Goal: Check status: Check status

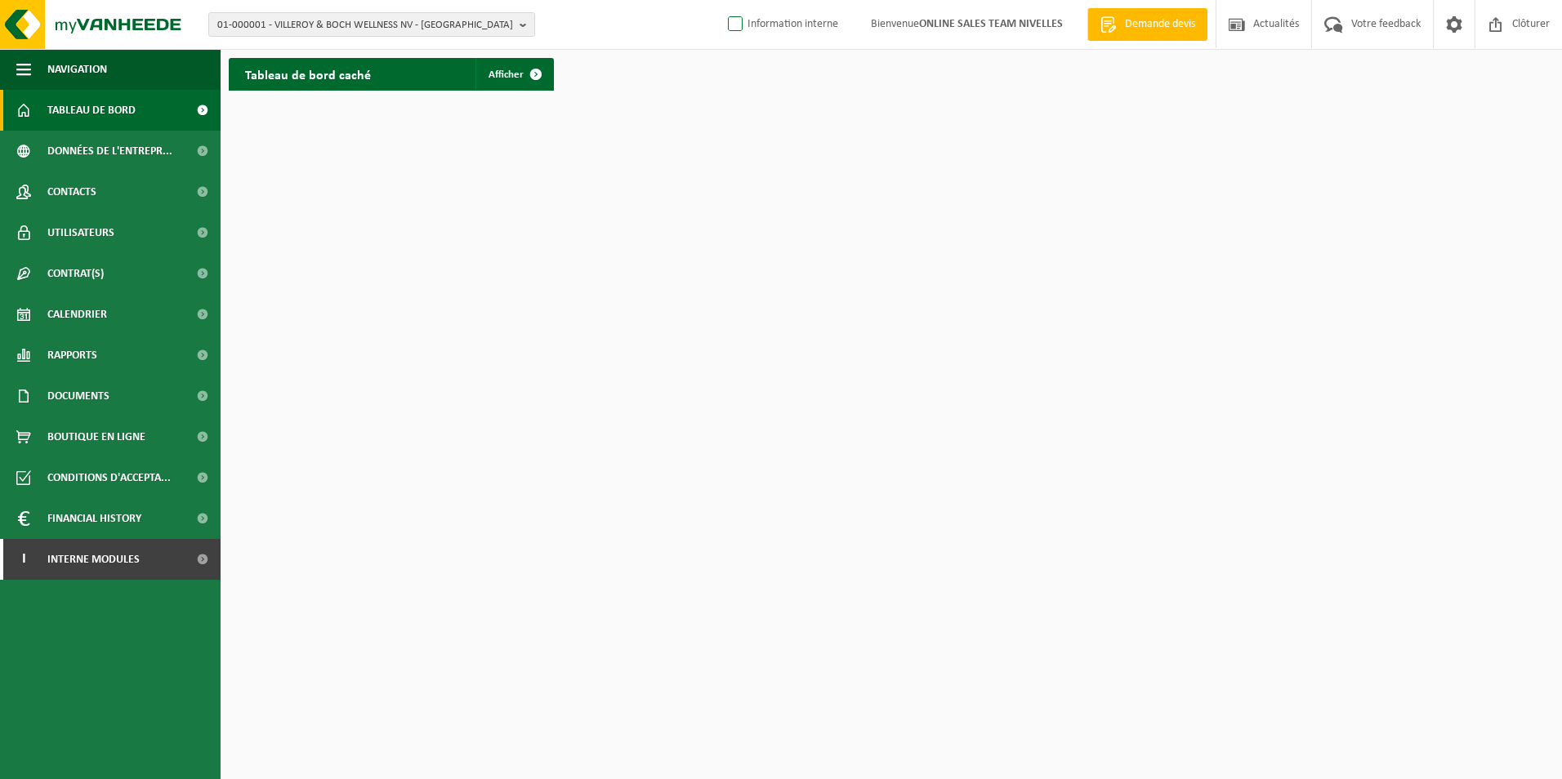
click at [732, 27] on label "Information interne" at bounding box center [782, 24] width 114 height 25
click at [722, 0] on input "Information interne" at bounding box center [721, -1] width 1 height 1
checkbox input "true"
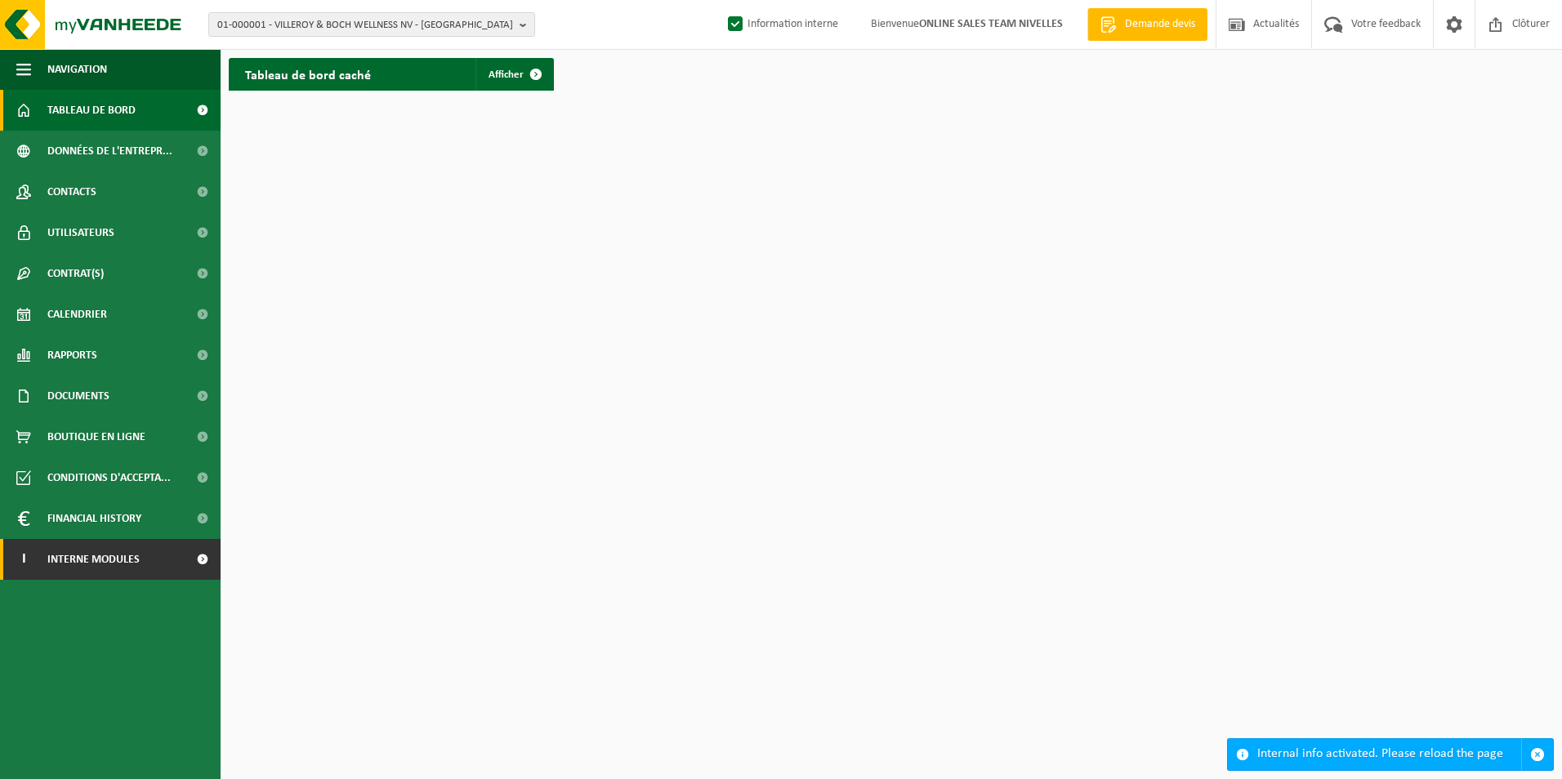
click at [56, 560] on span "Interne modules" at bounding box center [93, 559] width 92 height 41
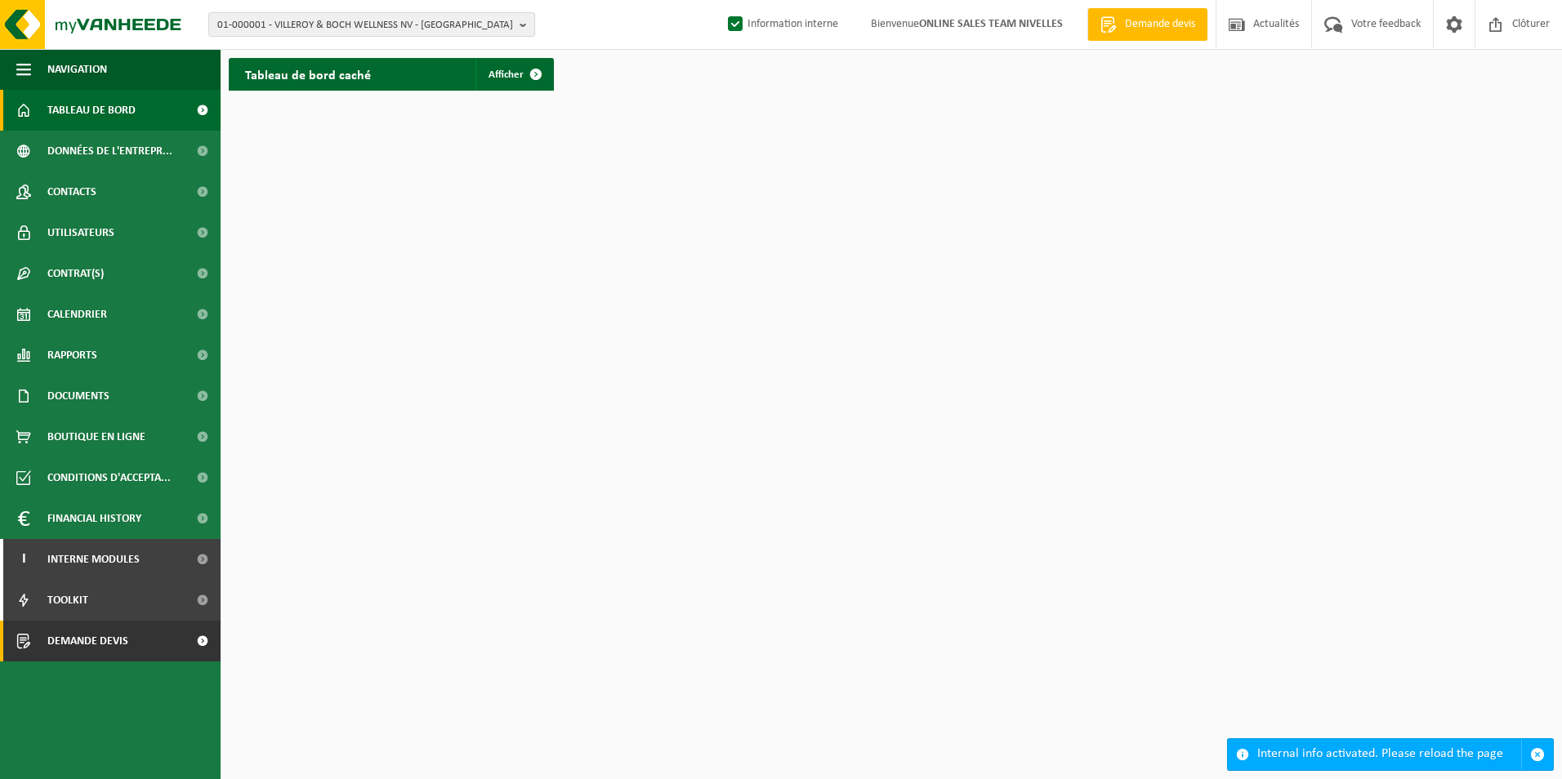
click at [85, 621] on span "Demande devis" at bounding box center [87, 641] width 81 height 41
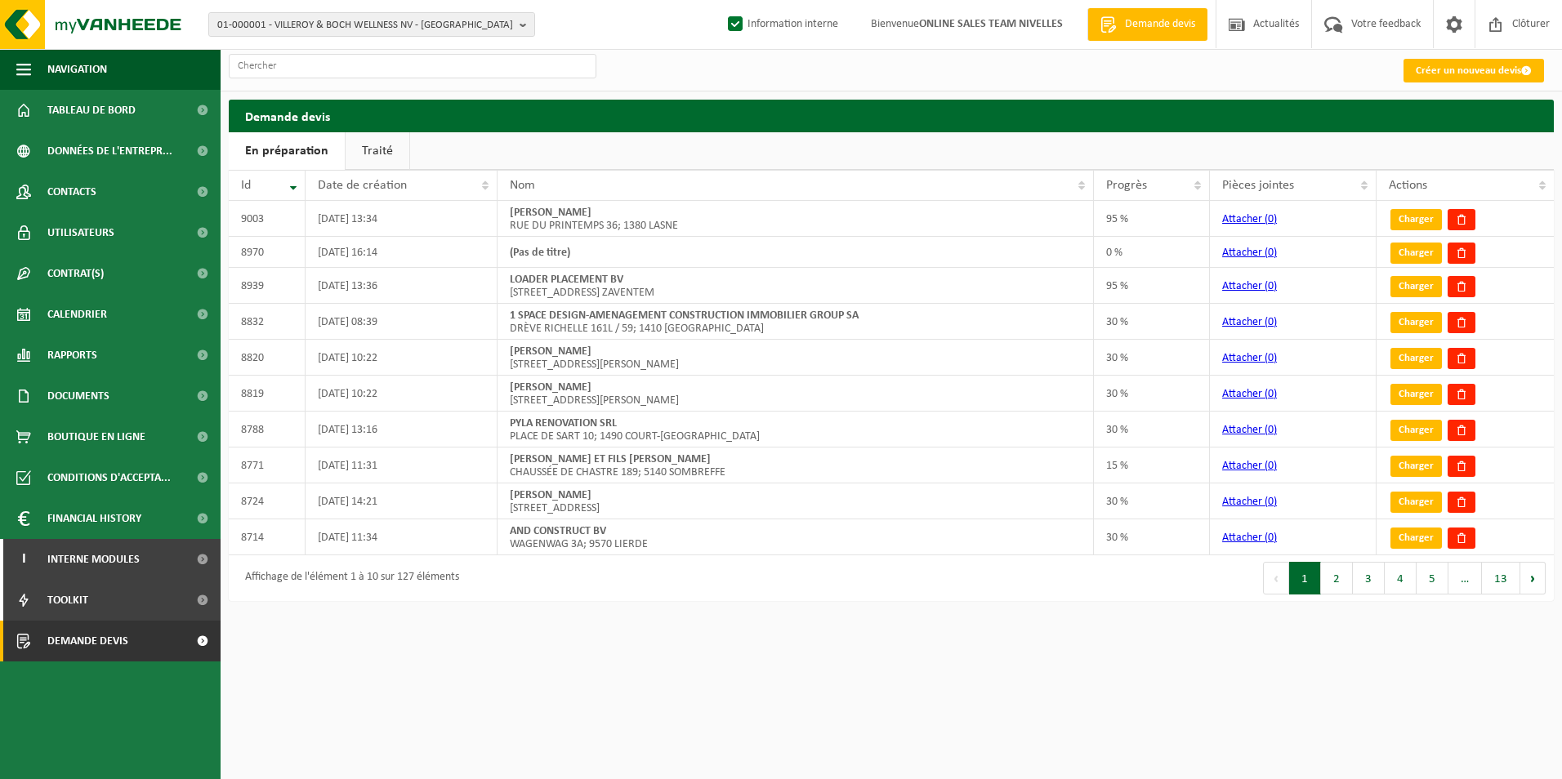
click at [391, 160] on link "Traité" at bounding box center [378, 151] width 64 height 38
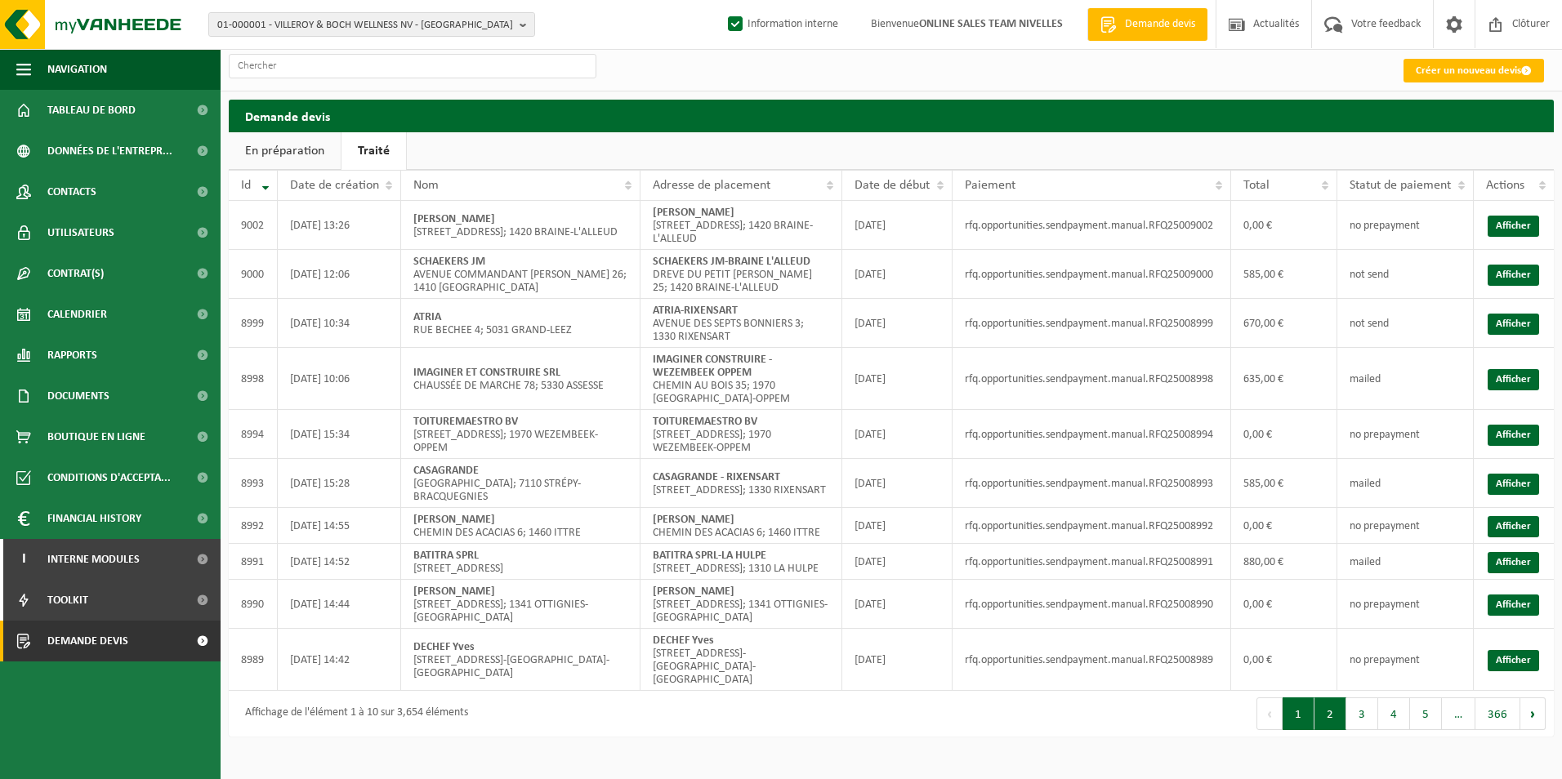
click at [1337, 717] on button "2" at bounding box center [1331, 714] width 32 height 33
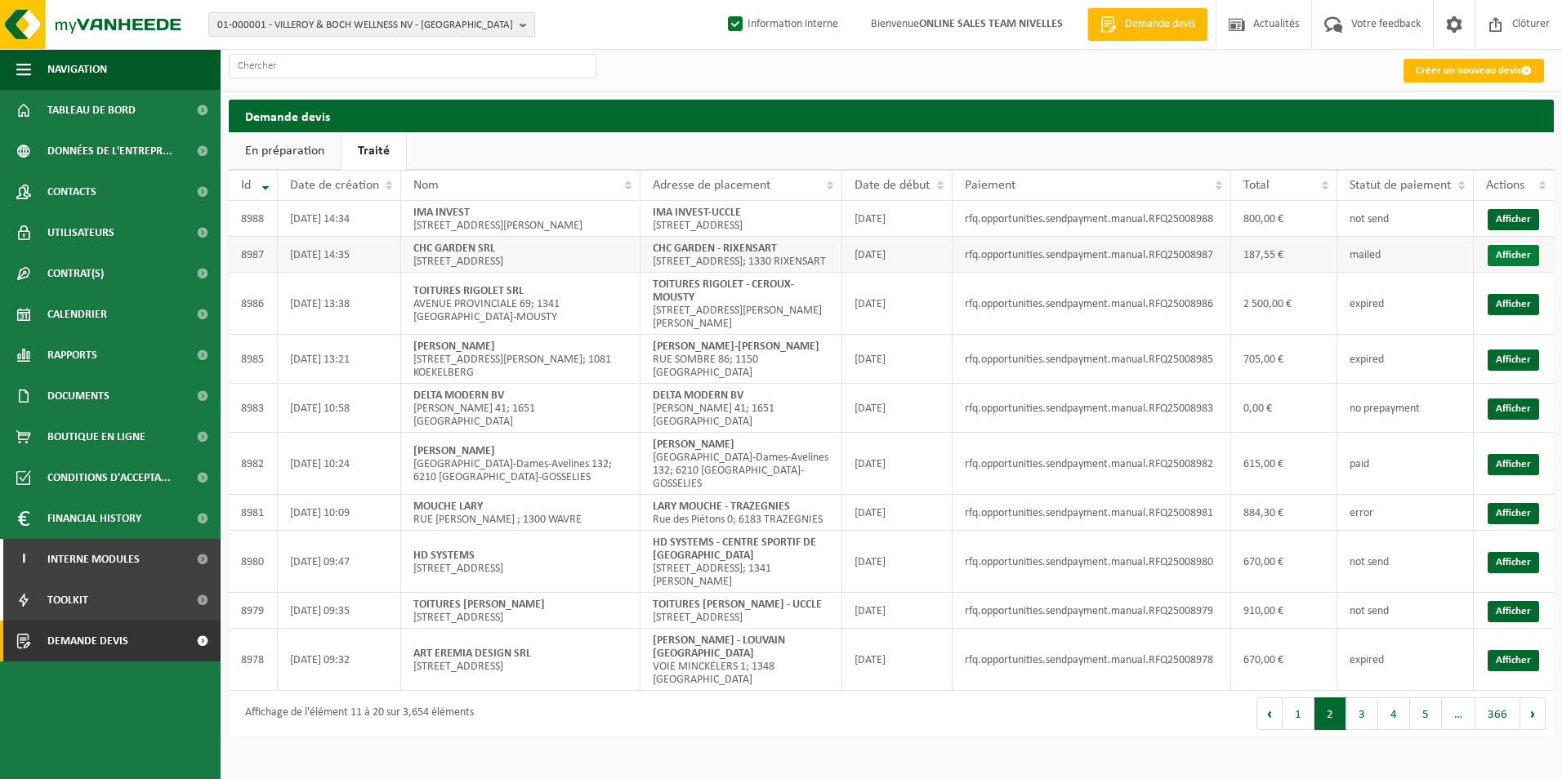
click at [1505, 266] on link "Afficher" at bounding box center [1513, 255] width 51 height 21
click at [1534, 230] on link "Afficher" at bounding box center [1513, 219] width 51 height 21
click at [1509, 266] on link "Afficher" at bounding box center [1513, 255] width 51 height 21
click at [1300, 710] on button "1" at bounding box center [1299, 714] width 32 height 33
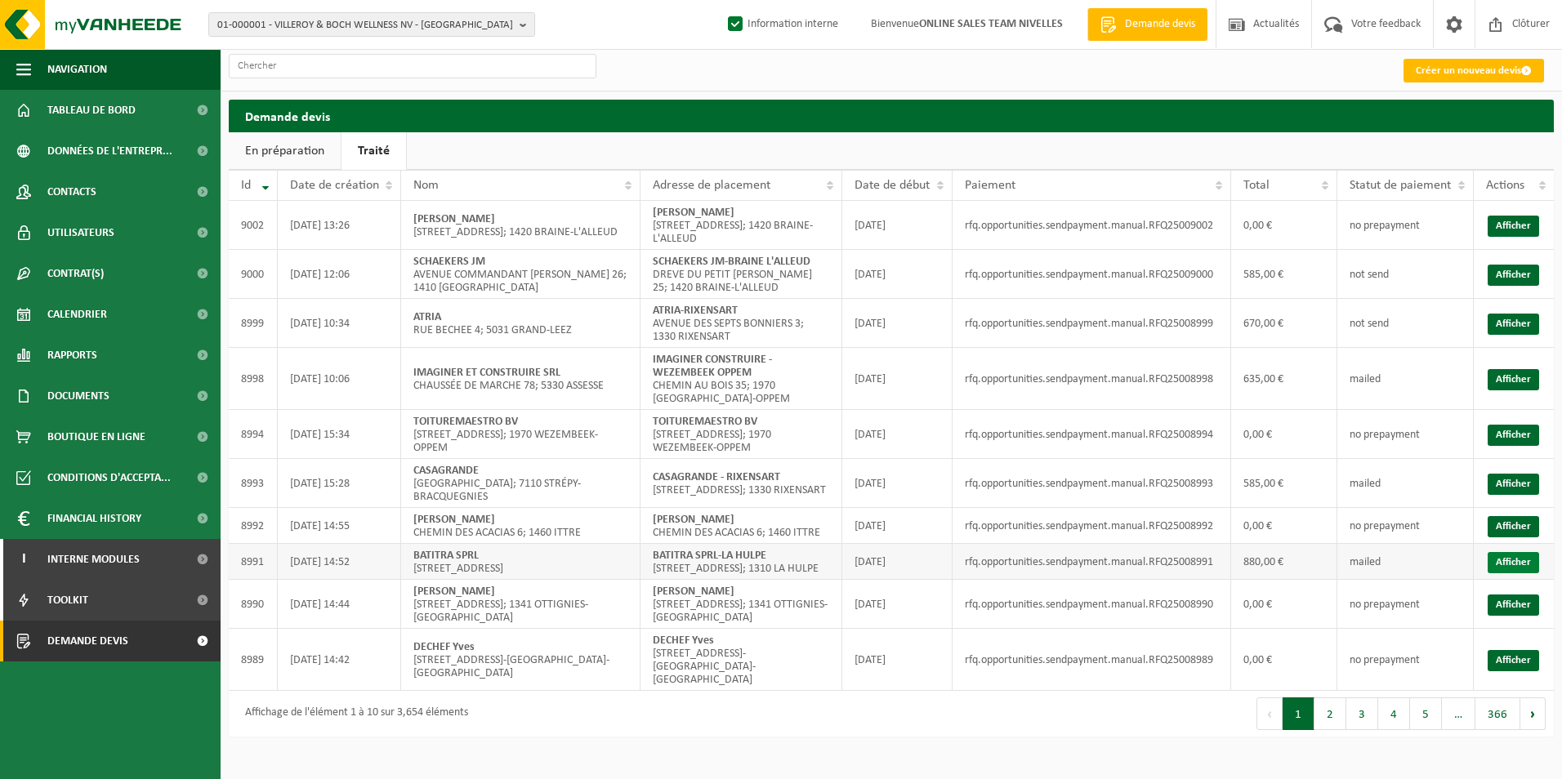
click at [1512, 573] on link "Afficher" at bounding box center [1513, 562] width 51 height 21
click at [1504, 478] on link "Afficher" at bounding box center [1513, 484] width 51 height 21
click at [1512, 382] on link "Afficher" at bounding box center [1513, 379] width 51 height 21
click at [1501, 325] on link "Afficher" at bounding box center [1513, 324] width 51 height 21
click at [1507, 272] on link "Afficher" at bounding box center [1513, 275] width 51 height 21
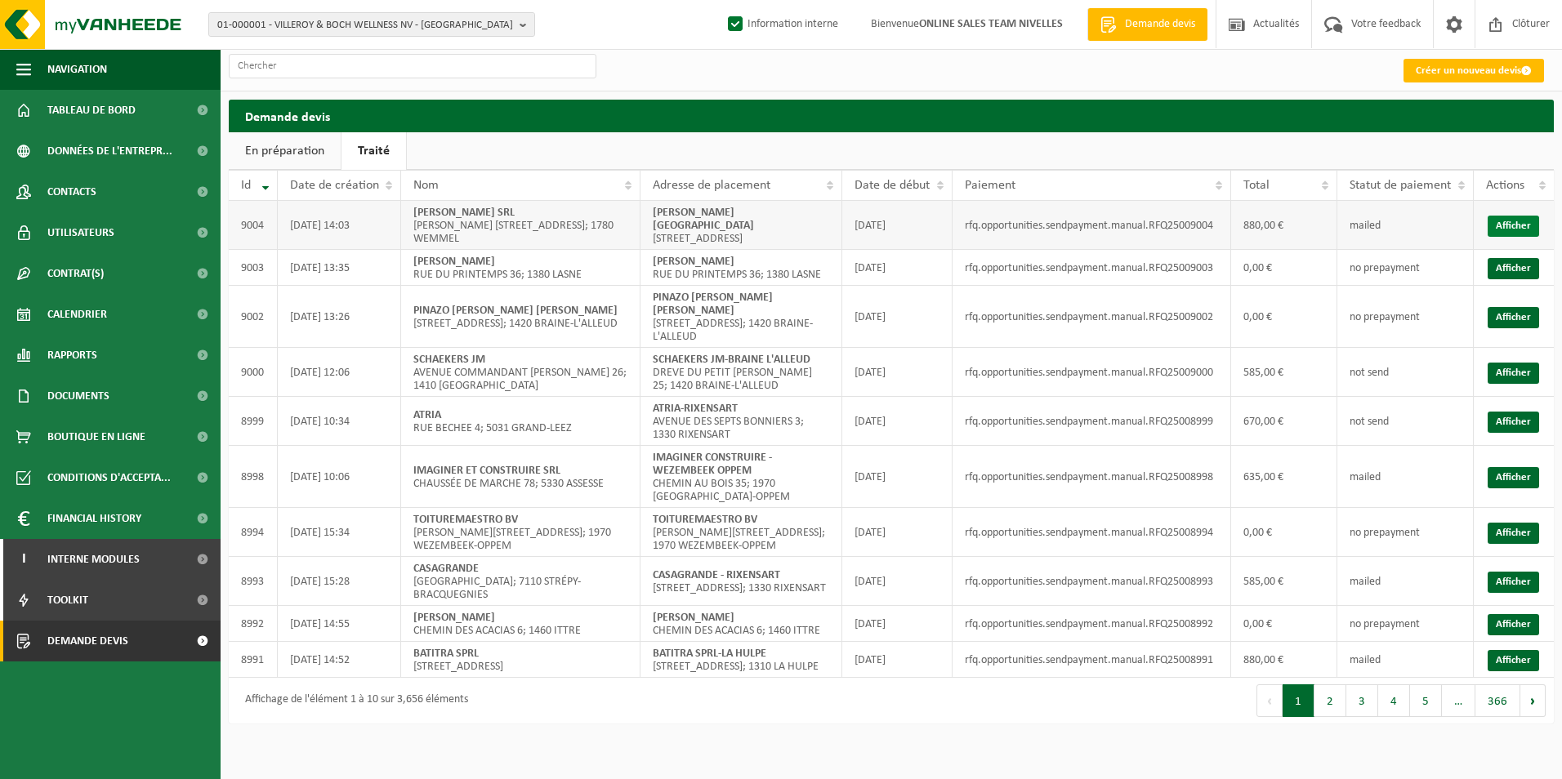
click at [1512, 230] on link "Afficher" at bounding box center [1513, 226] width 51 height 21
